Goal: Use online tool/utility: Use online tool/utility

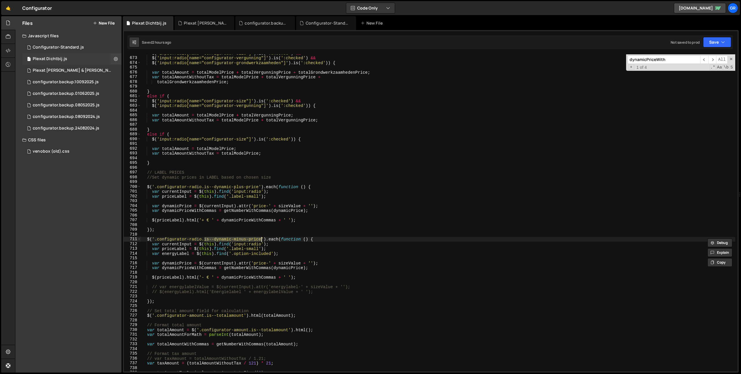
scroll to position [3208, 0]
click at [49, 50] on div "1 Configurator-Standard.js 0" at bounding box center [71, 48] width 99 height 12
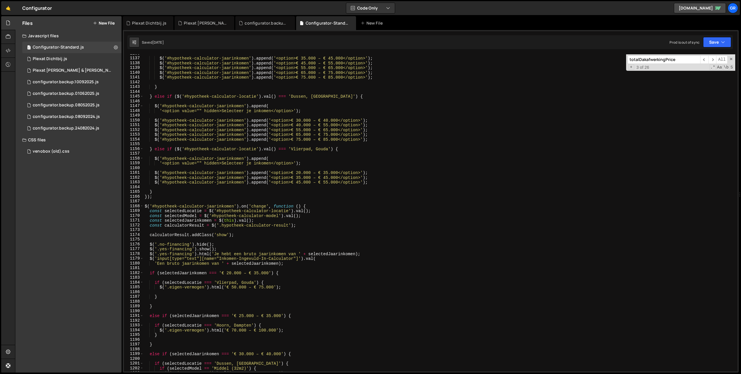
scroll to position [5423, 0]
click at [315, 124] on div "$ ( '#hypotheek-calculator-jaarinkomen' ) . append ( '<option>€ 35.000 – € 45.0…" at bounding box center [439, 214] width 591 height 327
click at [374, 199] on div "$ ( '#hypotheek-calculator-jaarinkomen' ) . append ( '<option>€ 35.000 – € 45.0…" at bounding box center [439, 214] width 591 height 327
type textarea "});"
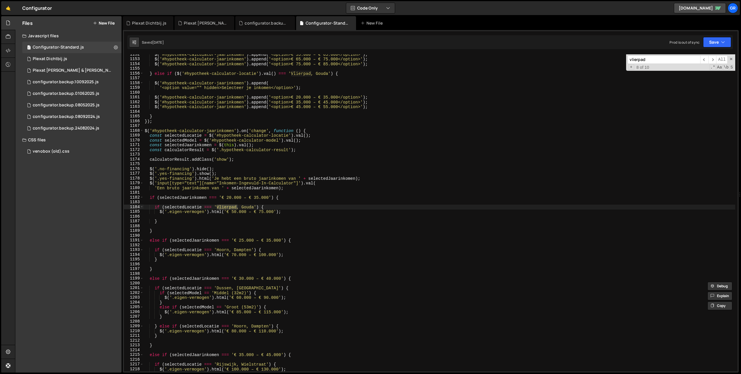
scroll to position [5506, 0]
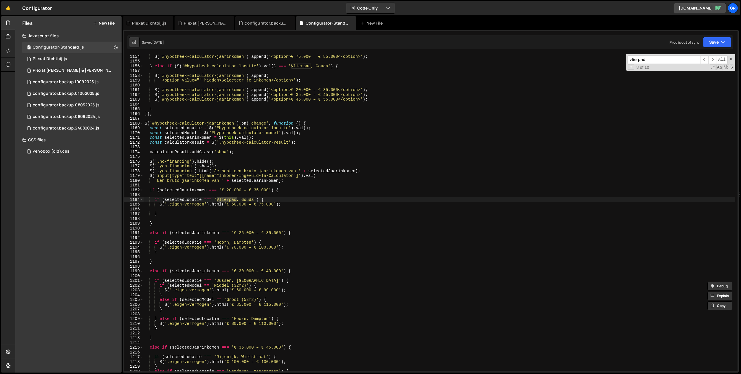
type input "vlierpad"
click at [233, 205] on div "$ ( '#hypotheek-calculator-jaarinkomen' ) . append ( '<option>€ 75.000 – € 85.0…" at bounding box center [439, 217] width 591 height 327
paste textarea "5.000 – €79.5005"
click at [313, 205] on div "$ ( '#hypotheek-calculator-jaarinkomen' ) . append ( '<option>€ 75.000 – € 85.0…" at bounding box center [439, 217] width 591 height 327
click at [256, 205] on div "$ ( '#hypotheek-calculator-jaarinkomen' ) . append ( '<option>€ 75.000 – € 85.0…" at bounding box center [439, 217] width 591 height 327
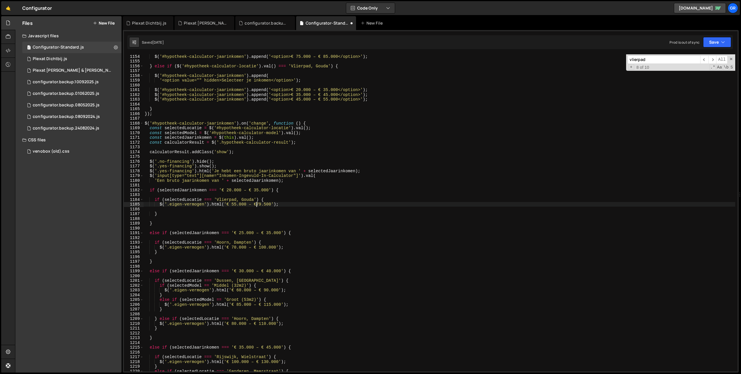
scroll to position [0, 8]
click at [294, 215] on div "$ ( '#hypotheek-calculator-jaarinkomen' ) . append ( '<option>€ 75.000 – € 85.0…" at bounding box center [439, 217] width 591 height 327
click at [711, 58] on span "​" at bounding box center [712, 60] width 8 height 8
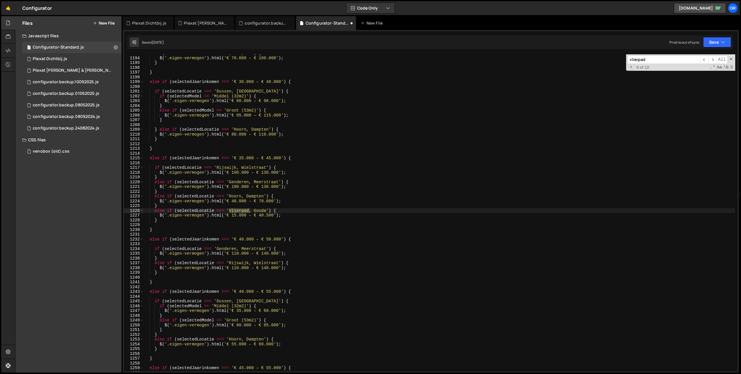
click at [231, 215] on div "if ( selectedLocatie === 'Hoorn, Dampten' ) { $ ( '.eigen-vermogen' ) . html ( …" at bounding box center [439, 214] width 591 height 327
paste textarea "20.000 – €45.000"
click at [312, 216] on div "if ( selectedLocatie === 'Hoorn, Dampten' ) { $ ( '.eigen-vermogen' ) . html ( …" at bounding box center [439, 214] width 591 height 327
drag, startPoint x: 257, startPoint y: 216, endPoint x: 275, endPoint y: 223, distance: 19.8
click at [257, 216] on div "if ( selectedLocatie === 'Hoorn, Dampten' ) { $ ( '.eigen-vermogen' ) . html ( …" at bounding box center [439, 214] width 591 height 327
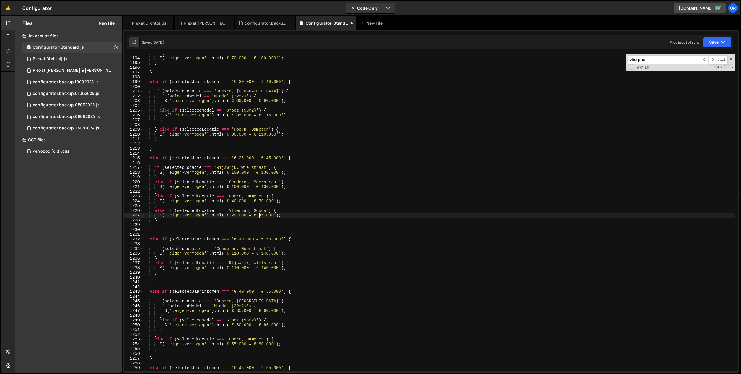
scroll to position [0, 8]
click at [711, 59] on span "​" at bounding box center [712, 60] width 8 height 8
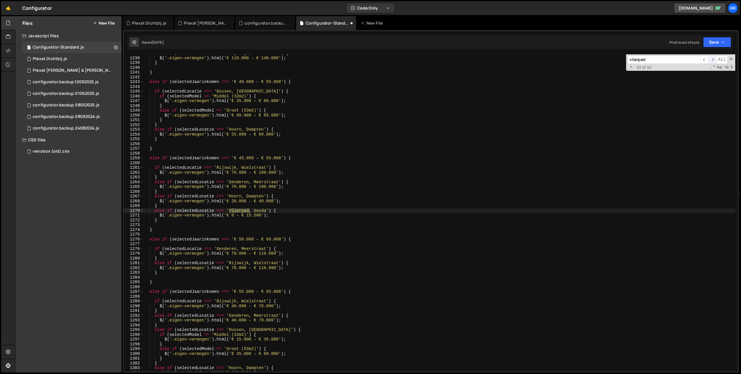
scroll to position [5905, 0]
click at [232, 216] on div "else if ( selectedLocatie === 'Rijswijk, [GEOGRAPHIC_DATA]' ) { $ ( '.eigen-ver…" at bounding box center [439, 214] width 591 height 327
paste textarea "20.0000 – €"
click at [289, 216] on div "else if ( selectedLocatie === 'Rijswijk, [GEOGRAPHIC_DATA]' ) { $ ( '.eigen-ver…" at bounding box center [439, 214] width 591 height 327
click at [244, 216] on div "else if ( selectedLocatie === 'Rijswijk, [GEOGRAPHIC_DATA]' ) { $ ( '.eigen-ver…" at bounding box center [439, 214] width 591 height 327
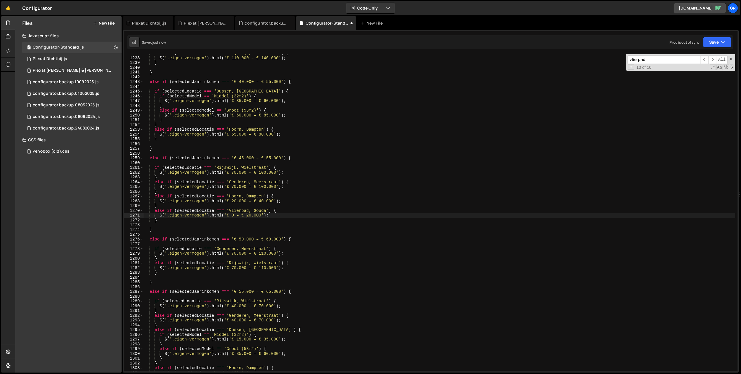
scroll to position [0, 7]
type textarea "$('.eigen-vermogen').html('€ 0 – € 20.000');"
click at [712, 59] on span "​" at bounding box center [712, 60] width 8 height 8
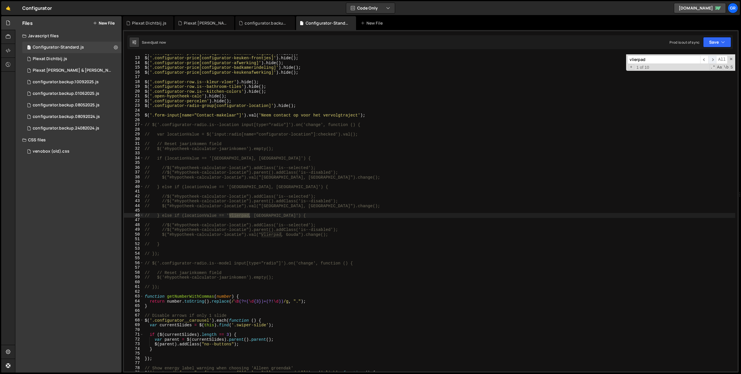
scroll to position [56, 0]
click at [710, 37] on button "Save" at bounding box center [717, 42] width 28 height 10
click at [697, 55] on div "Save to Staging S" at bounding box center [697, 57] width 60 height 6
